Goal: Find specific fact

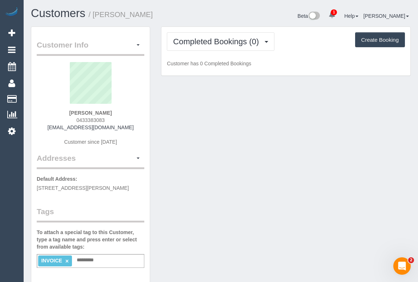
drag, startPoint x: 58, startPoint y: 127, endPoint x: 123, endPoint y: 127, distance: 65.4
click at [123, 127] on div "Mai Cox 0433383083 annelach676@gmail.com Customer since 2025" at bounding box center [91, 107] width 108 height 91
copy link "annelach676@gmail.com"
drag, startPoint x: 35, startPoint y: 187, endPoint x: 69, endPoint y: 187, distance: 33.8
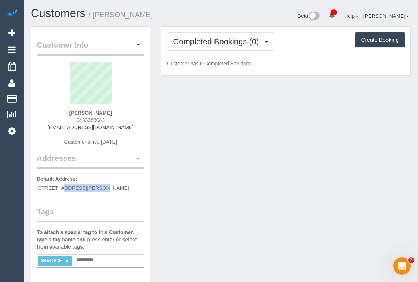
copy span "36 Blaxland St"
drag, startPoint x: 73, startPoint y: 186, endPoint x: 110, endPoint y: 186, distance: 37.4
click at [110, 186] on span "36 Blaxland St, Burnside Heights, VIC 3023" at bounding box center [83, 188] width 92 height 6
copy span "Burnside Heights"
drag, startPoint x: 114, startPoint y: 186, endPoint x: 121, endPoint y: 186, distance: 7.3
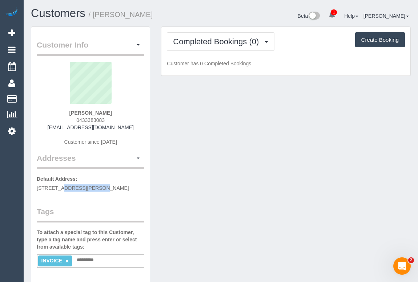
click at [121, 186] on span "36 Blaxland St, Burnside Heights, VIC 3023" at bounding box center [83, 188] width 92 height 6
copy span "VIC"
drag, startPoint x: 125, startPoint y: 185, endPoint x: 138, endPoint y: 185, distance: 13.4
click at [138, 185] on p "Default Address: 36 Blaxland St, Burnside Heights, VIC 3023" at bounding box center [91, 184] width 108 height 16
copy span "3023"
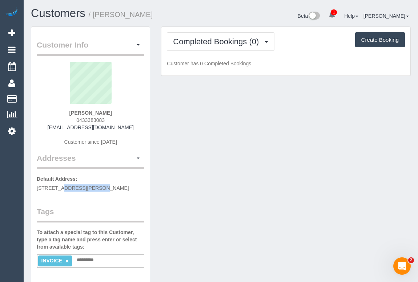
drag, startPoint x: 76, startPoint y: 119, endPoint x: 114, endPoint y: 117, distance: 38.6
click at [114, 117] on div "Mai Cox 0433383083 annelach676@gmail.com Customer since 2025" at bounding box center [91, 107] width 108 height 91
copy span "0433383083"
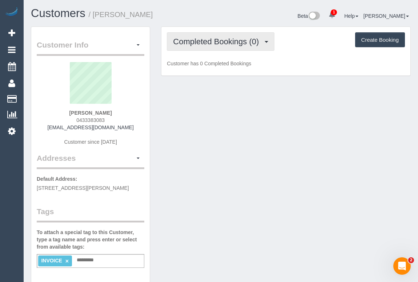
click at [206, 43] on span "Completed Bookings (0)" at bounding box center [217, 41] width 89 height 9
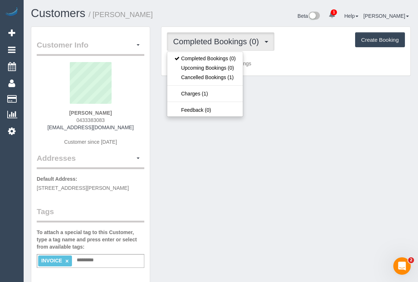
drag, startPoint x: 255, startPoint y: 195, endPoint x: 262, endPoint y: 122, distance: 73.4
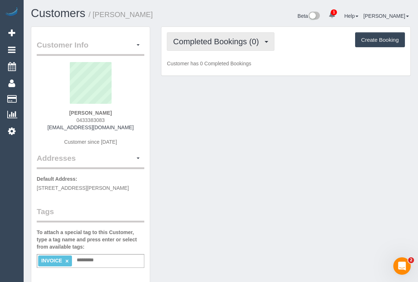
click at [224, 38] on span "Completed Bookings (0)" at bounding box center [217, 41] width 89 height 9
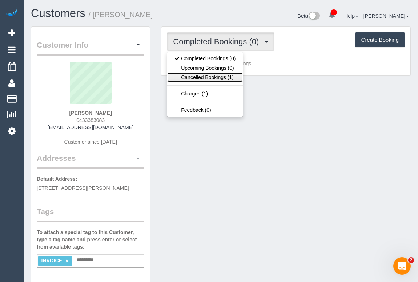
click at [203, 77] on link "Cancelled Bookings (1)" at bounding box center [205, 77] width 76 height 9
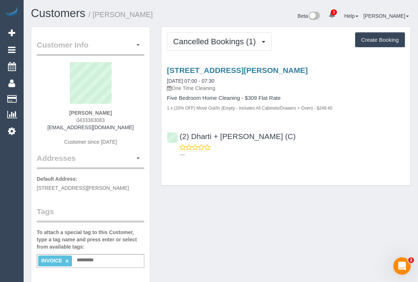
drag, startPoint x: 174, startPoint y: 86, endPoint x: 220, endPoint y: 86, distance: 46.2
click at [220, 86] on p "One Time Cleaning" at bounding box center [286, 88] width 238 height 7
copy p "One Time Cleaning"
drag, startPoint x: 197, startPoint y: 108, endPoint x: 313, endPoint y: 106, distance: 115.9
click at [313, 106] on small "1 x (20% OFF) Move Out/In (Empty - Includes All Cabinets/Drawers + Oven) - $249…" at bounding box center [249, 108] width 165 height 5
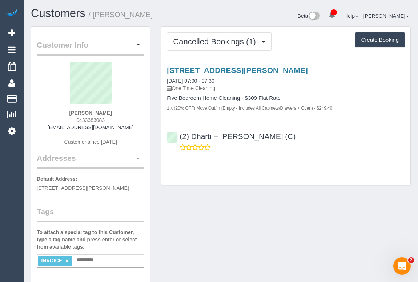
copy small "Move Out/In (Empty - Includes All Cabinets/Drawers + Oven)"
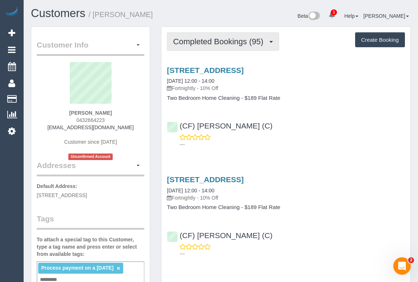
click at [238, 45] on span "Completed Bookings (95)" at bounding box center [220, 41] width 94 height 9
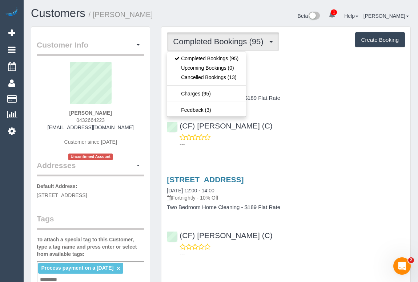
click at [348, 144] on p "---" at bounding box center [292, 144] width 225 height 7
